Goal: Information Seeking & Learning: Learn about a topic

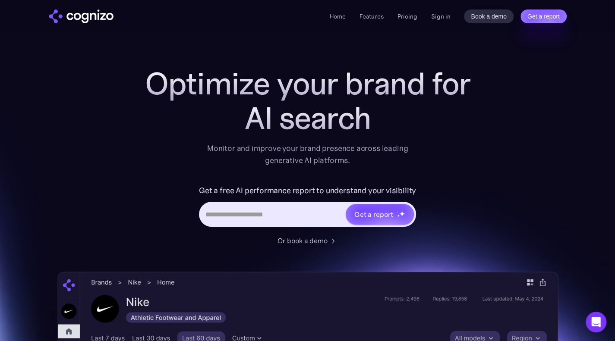
click at [402, 82] on h1 "Optimize your brand for" at bounding box center [307, 83] width 345 height 34
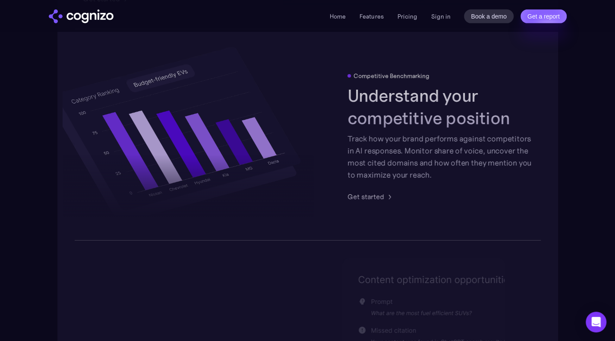
scroll to position [1578, 0]
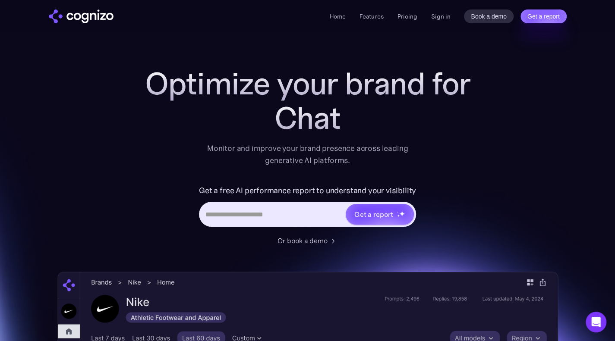
click at [273, 104] on div "Chat" at bounding box center [307, 118] width 345 height 34
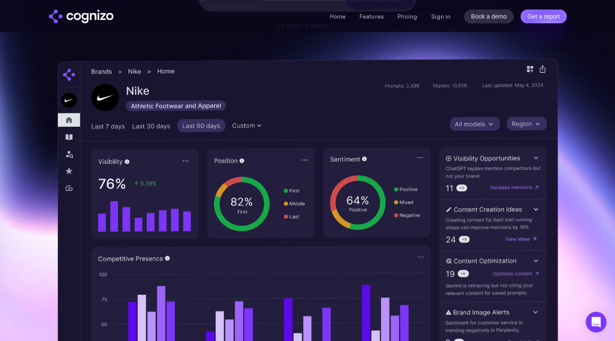
scroll to position [216, 0]
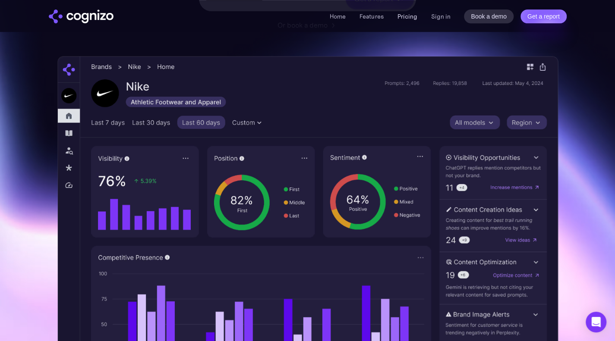
click at [409, 17] on link "Pricing" at bounding box center [407, 17] width 20 height 8
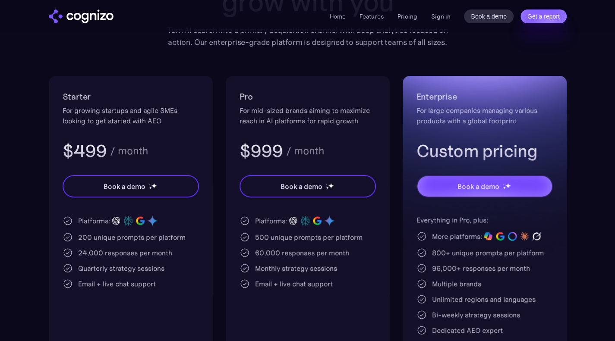
scroll to position [130, 0]
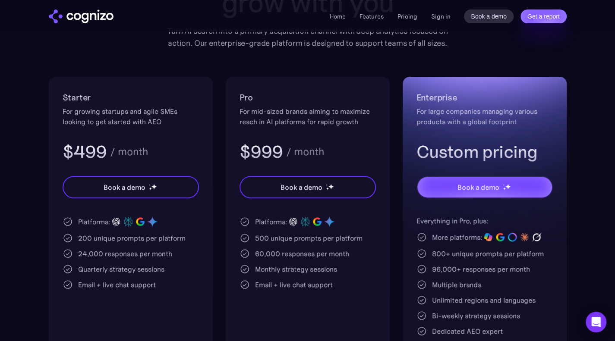
click at [397, 94] on div "Starter For growing startups and agile SMEs looking to get started with AEO $49…" at bounding box center [307, 235] width 517 height 317
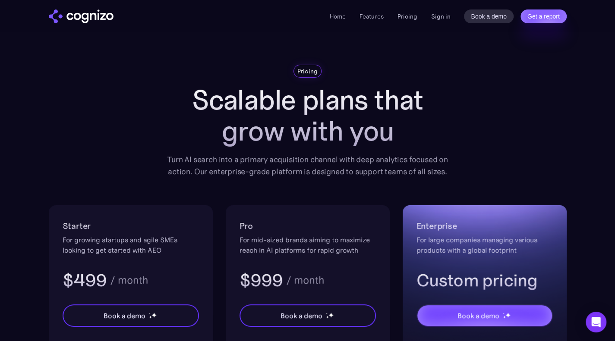
scroll to position [1, 0]
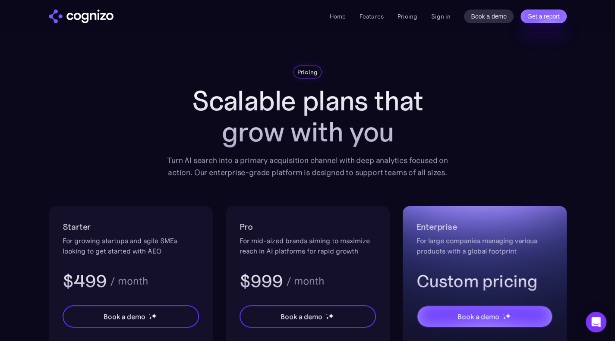
click at [86, 18] on img "home" at bounding box center [81, 16] width 65 height 14
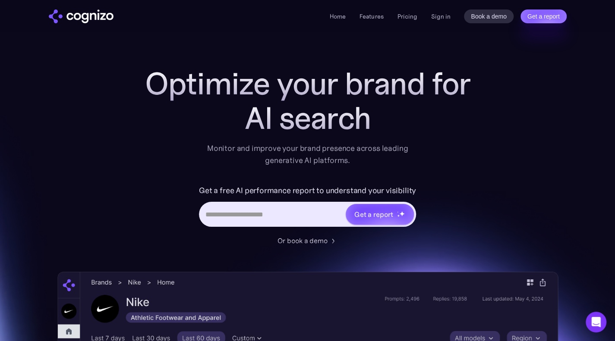
click at [141, 142] on div "Optimize your brand for AI search Monitor and improve your brand presence acros…" at bounding box center [307, 116] width 345 height 100
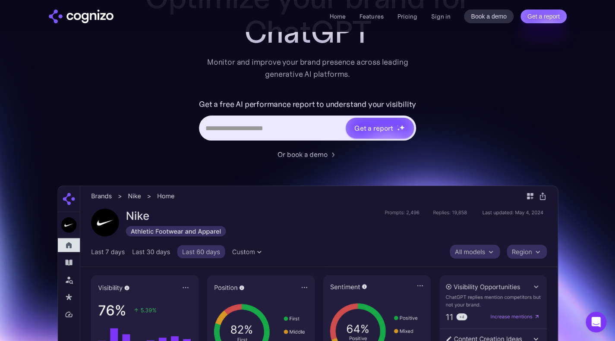
scroll to position [86, 0]
click at [296, 132] on input "Hero URL Input Form" at bounding box center [272, 128] width 144 height 16
type input "**********"
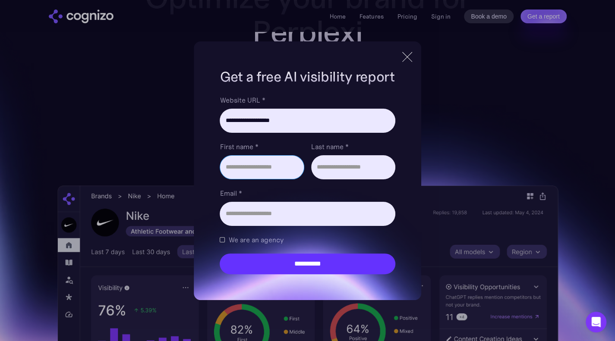
type input "**********"
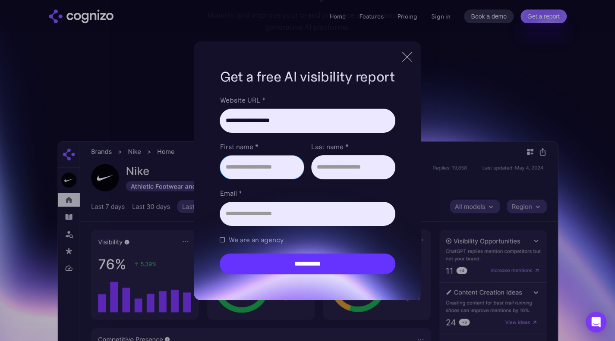
scroll to position [171, 0]
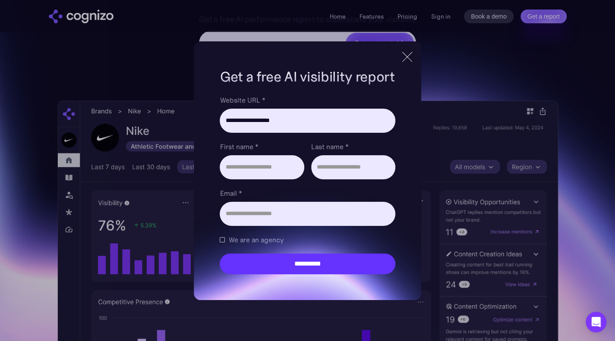
click at [408, 58] on div at bounding box center [407, 57] width 10 height 10
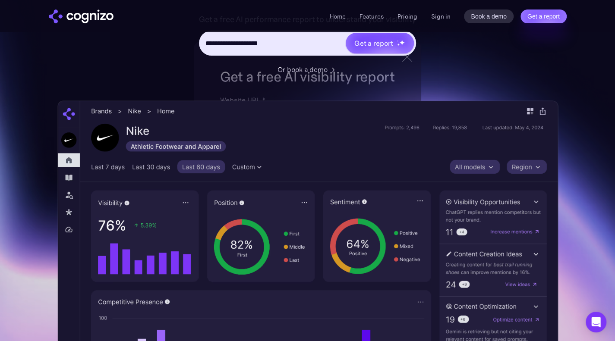
click at [482, 66] on div "**********" at bounding box center [307, 178] width 500 height 567
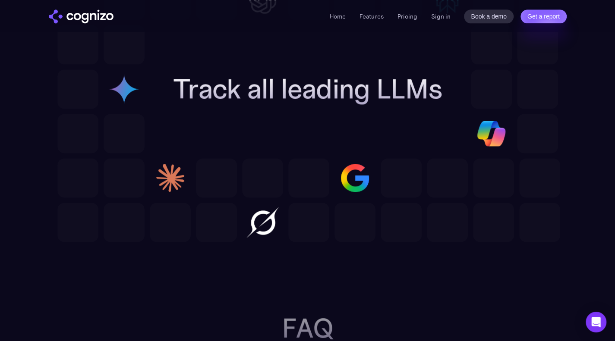
scroll to position [2469, 0]
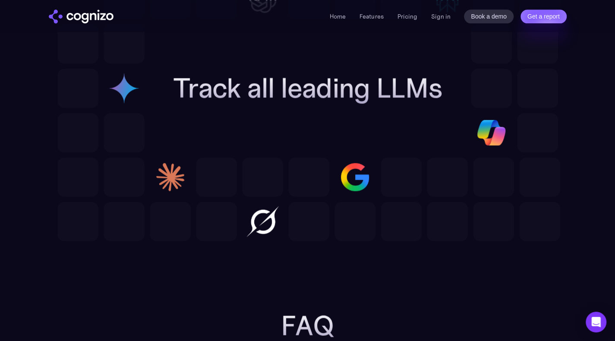
click at [290, 64] on div at bounding box center [307, 88] width 500 height 128
click at [294, 91] on h2 "Track all leading LLMs" at bounding box center [307, 87] width 269 height 31
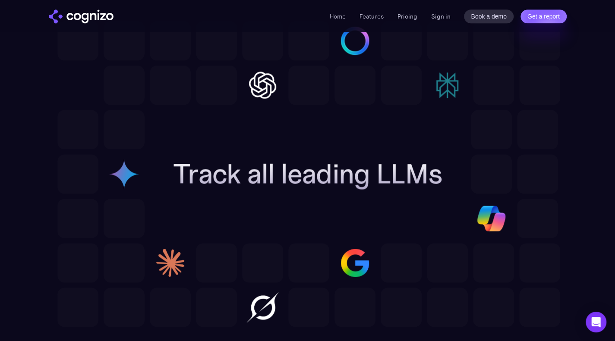
scroll to position [2383, 0]
click at [282, 182] on h2 "Track all leading LLMs" at bounding box center [307, 174] width 269 height 31
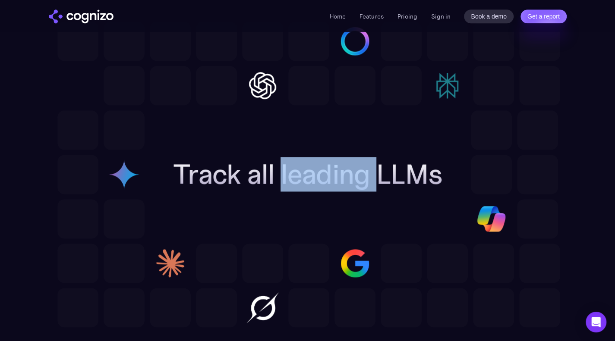
click at [282, 182] on h2 "Track all leading LLMs" at bounding box center [307, 174] width 269 height 31
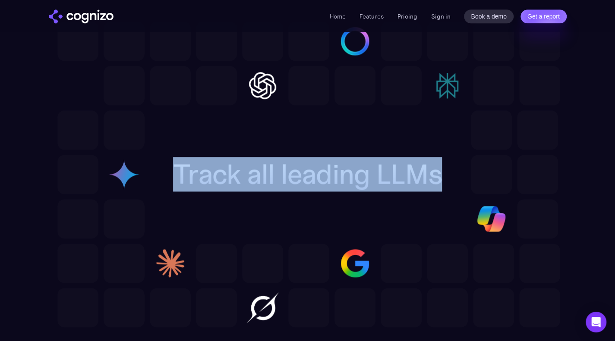
click at [282, 182] on h2 "Track all leading LLMs" at bounding box center [307, 174] width 269 height 31
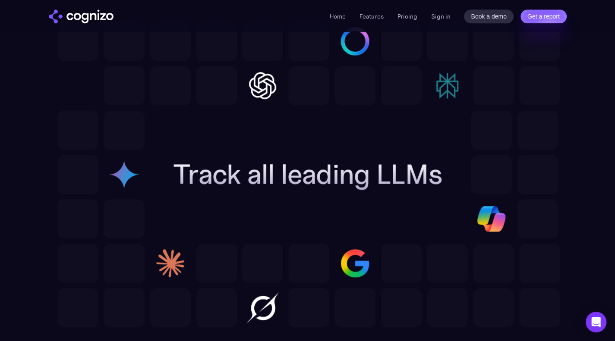
click at [374, 97] on div at bounding box center [354, 85] width 41 height 39
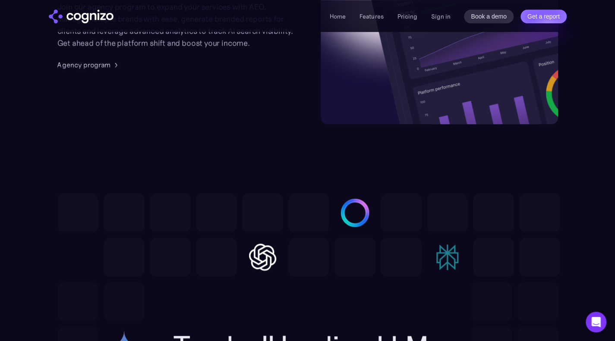
scroll to position [2211, 0]
click at [342, 21] on li "Home" at bounding box center [337, 16] width 16 height 10
click at [342, 19] on link "Home" at bounding box center [337, 17] width 16 height 8
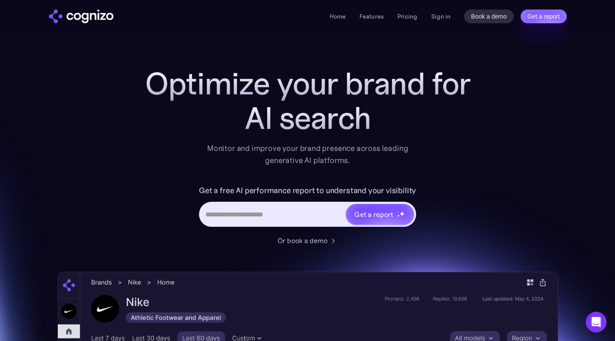
click at [262, 82] on h1 "Optimize your brand for" at bounding box center [307, 83] width 345 height 34
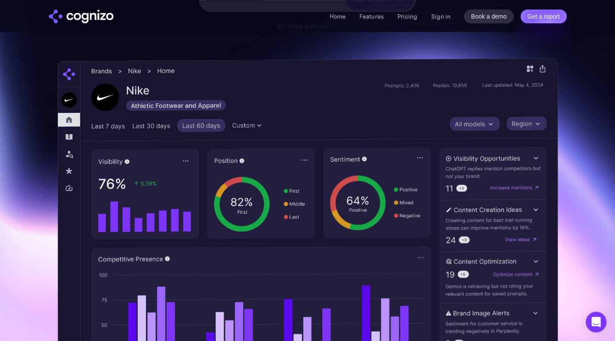
scroll to position [215, 0]
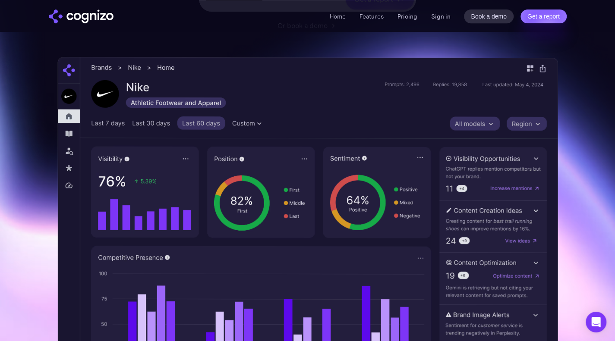
click at [330, 180] on img at bounding box center [307, 237] width 500 height 361
click at [561, 161] on section "Optimize your brand for [PERSON_NAME] Monitor and improve your brand presence a…" at bounding box center [307, 134] width 615 height 567
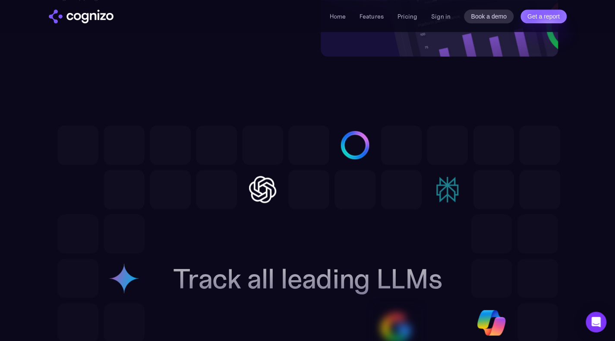
scroll to position [2280, 0]
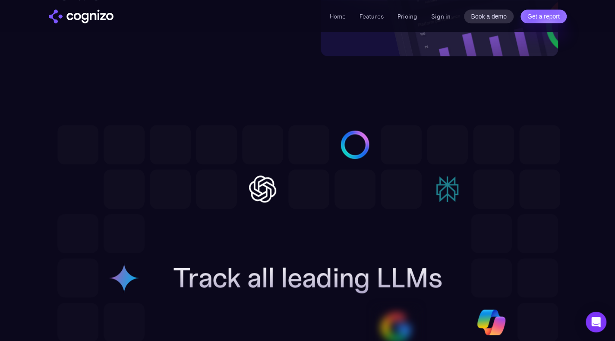
drag, startPoint x: 490, startPoint y: 135, endPoint x: 471, endPoint y: 126, distance: 21.6
click at [490, 135] on div at bounding box center [493, 144] width 41 height 39
